Goal: Information Seeking & Learning: Learn about a topic

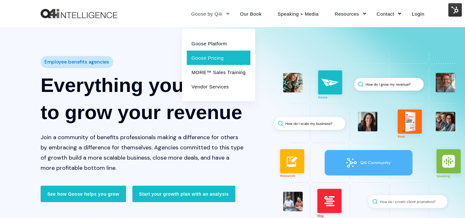
click at [216, 55] on link "Goose Pricing" at bounding box center [219, 58] width 64 height 14
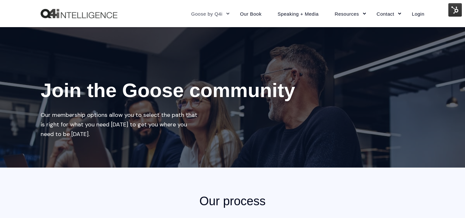
scroll to position [289, 0]
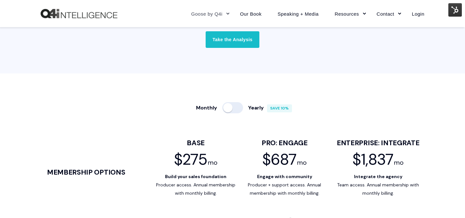
click at [237, 107] on div at bounding box center [232, 107] width 21 height 11
